Goal: Task Accomplishment & Management: Manage account settings

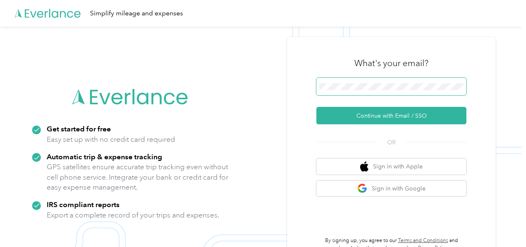
click at [377, 82] on span at bounding box center [391, 86] width 150 height 17
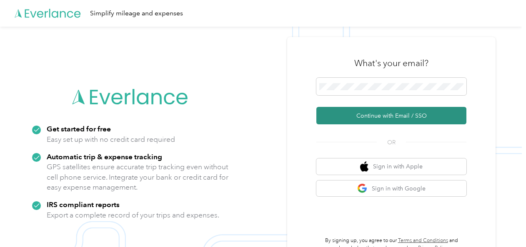
click at [356, 119] on button "Continue with Email / SSO" at bounding box center [391, 115] width 150 height 17
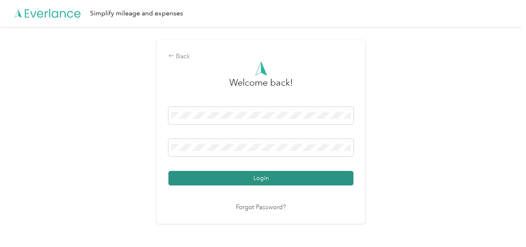
click at [280, 176] on button "Login" at bounding box center [260, 178] width 185 height 15
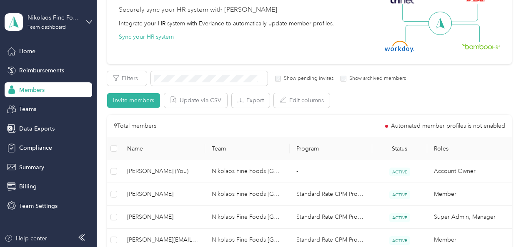
scroll to position [103, 0]
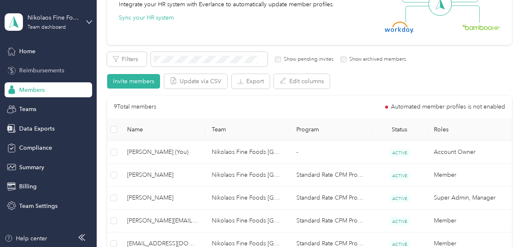
click at [40, 75] on span "Reimbursements" at bounding box center [41, 70] width 45 height 9
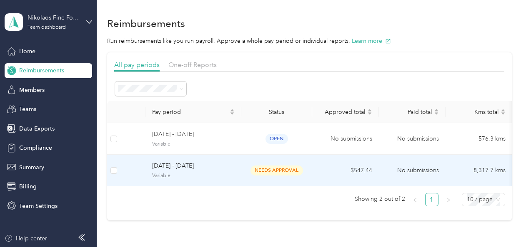
click at [137, 171] on td at bounding box center [132, 171] width 25 height 32
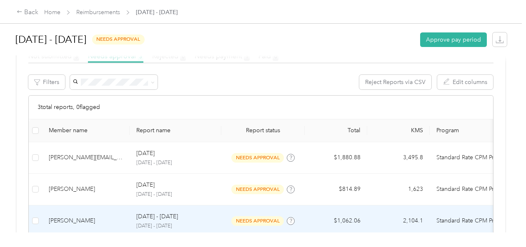
scroll to position [207, 0]
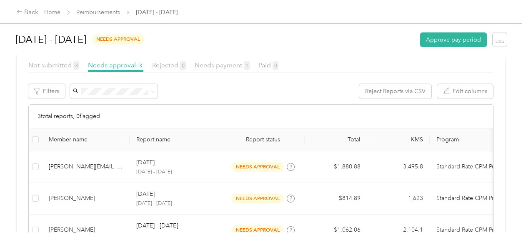
click at [48, 62] on div at bounding box center [263, 59] width 492 height 9
click at [46, 65] on span "Not submitted 3" at bounding box center [53, 65] width 51 height 8
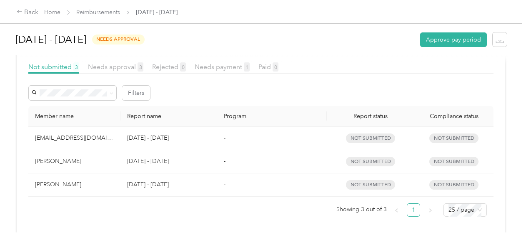
scroll to position [214, 0]
